Goal: Task Accomplishment & Management: Use online tool/utility

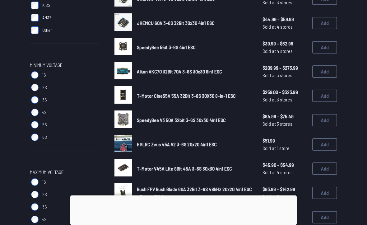
scroll to position [284, 0]
click at [130, 48] on img at bounding box center [122, 46] width 17 height 17
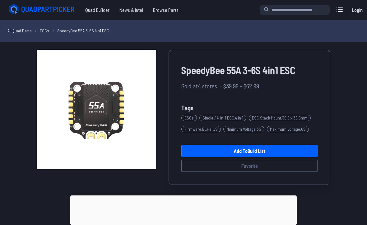
click at [206, 151] on link "Add to Build List" at bounding box center [249, 150] width 136 height 12
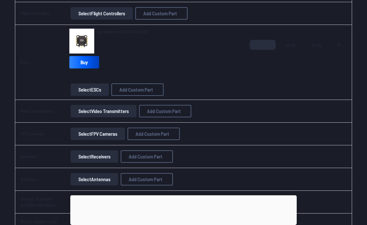
click at [135, 111] on button "Select Video Transmitters" at bounding box center [104, 111] width 66 height 12
click at [123, 112] on button "Select Video Transmitters" at bounding box center [104, 111] width 66 height 12
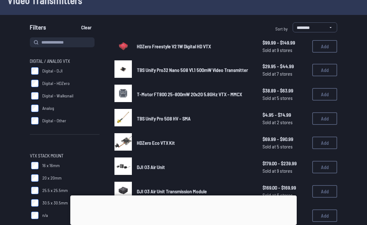
scroll to position [43, 0]
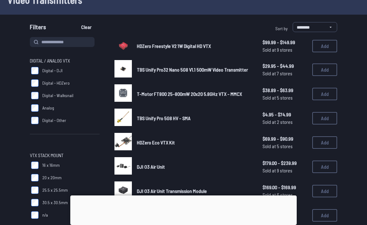
click at [122, 137] on img at bounding box center [122, 141] width 17 height 17
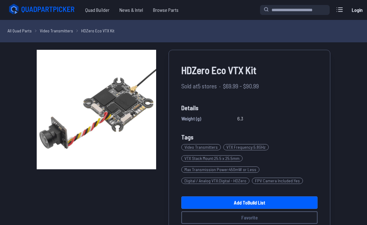
click at [322, 138] on div "HDZero Eco VTX Kit Sold at 5 stores · $69.99 - $90.99 Details Weight (g) 6.3 Ta…" at bounding box center [249, 143] width 162 height 186
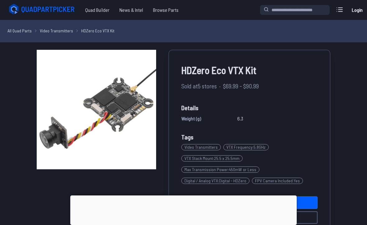
click at [180, 195] on div at bounding box center [183, 195] width 226 height 0
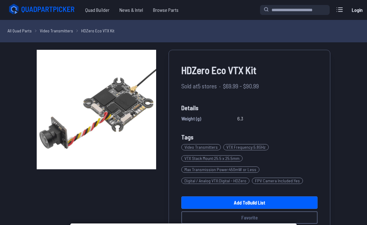
click at [198, 203] on link "Add to Build List" at bounding box center [249, 202] width 136 height 12
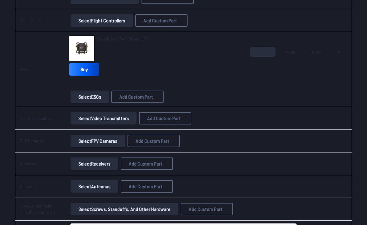
scroll to position [176, 0]
click at [124, 123] on button "Select Video Transmitters" at bounding box center [104, 118] width 66 height 12
click at [130, 119] on button "Select Video Transmitters" at bounding box center [104, 118] width 66 height 12
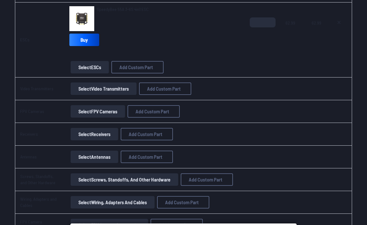
scroll to position [209, 0]
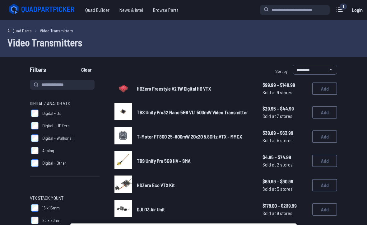
click at [328, 184] on button "Add" at bounding box center [324, 185] width 25 height 12
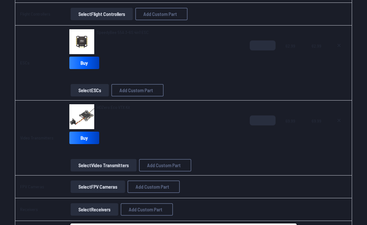
scroll to position [214, 0]
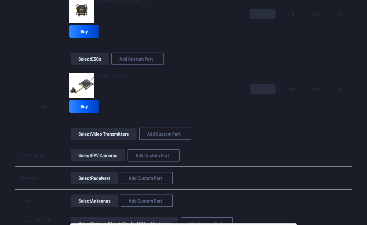
click at [118, 153] on button "Select FPV Cameras" at bounding box center [98, 155] width 54 height 12
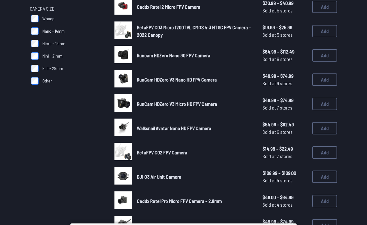
scroll to position [153, 0]
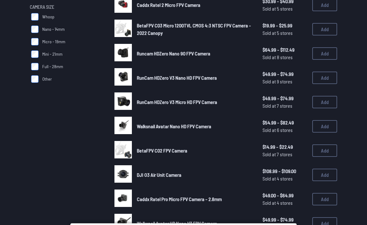
click at [128, 165] on img at bounding box center [122, 173] width 17 height 17
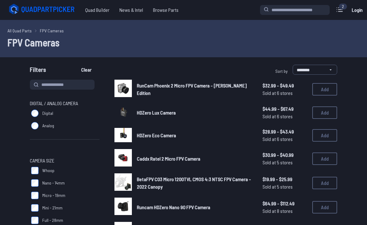
scroll to position [170, 0]
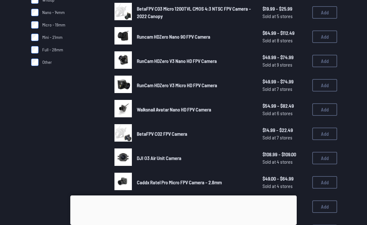
click at [331, 157] on button "Add" at bounding box center [324, 158] width 25 height 12
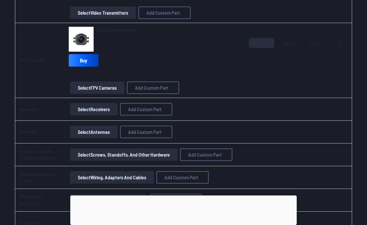
scroll to position [338, 0]
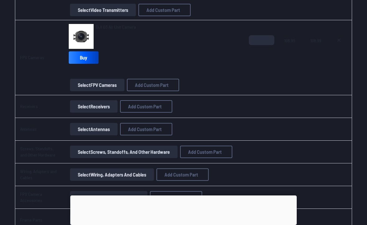
click at [105, 104] on button "Select Receivers" at bounding box center [94, 106] width 48 height 12
click at [113, 107] on button "Select Receivers" at bounding box center [94, 106] width 48 height 12
